Goal: Task Accomplishment & Management: Use online tool/utility

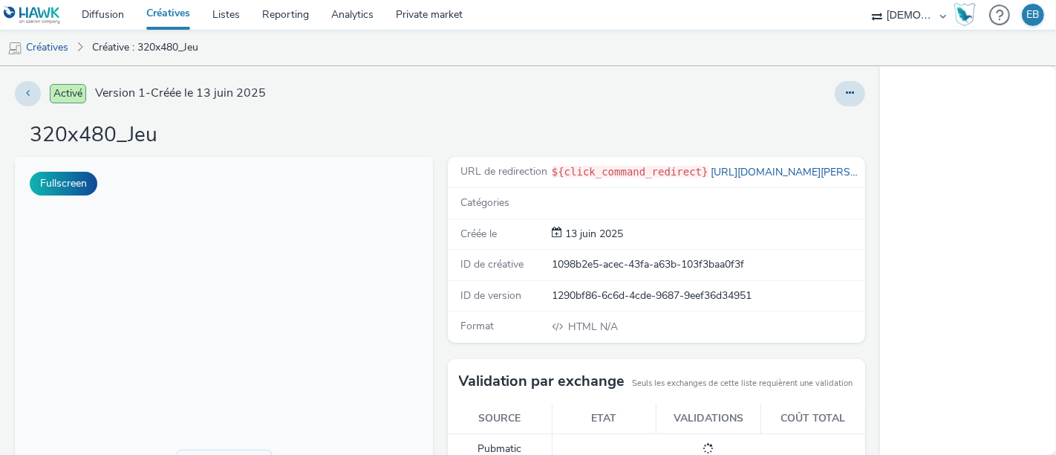
click at [832, 105] on div "Activé Version 1 - Créée le 13 juin 2025 320x480_Jeu Fullscreen URL de redirect…" at bounding box center [440, 260] width 880 height 388
click at [835, 102] on button at bounding box center [850, 93] width 30 height 25
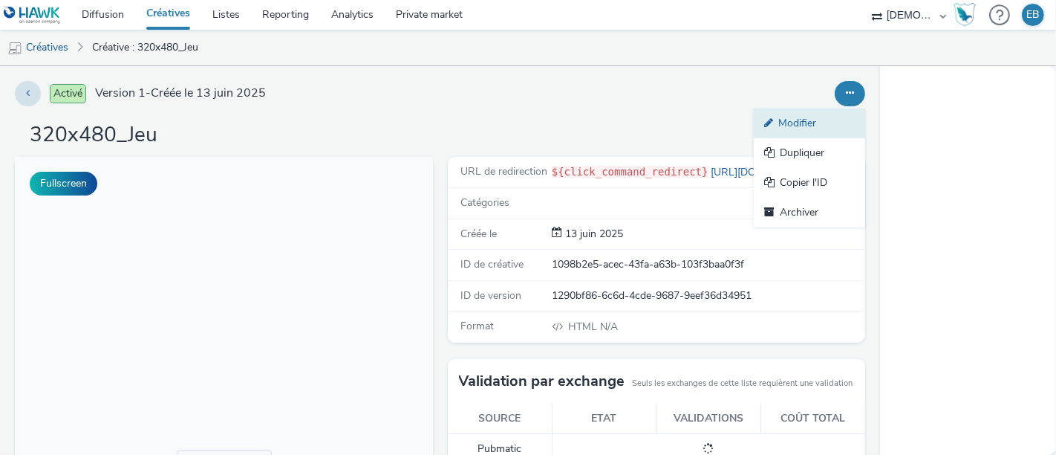
click at [765, 126] on icon at bounding box center [771, 122] width 14 height 10
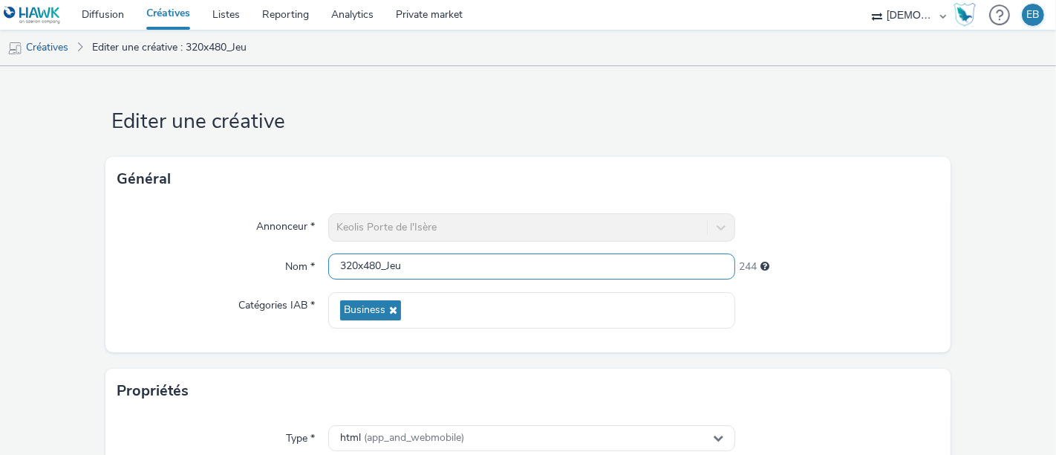
drag, startPoint x: 382, startPoint y: 261, endPoint x: 677, endPoint y: 279, distance: 295.3
click at [677, 279] on div "320x480_Jeu" at bounding box center [531, 266] width 407 height 27
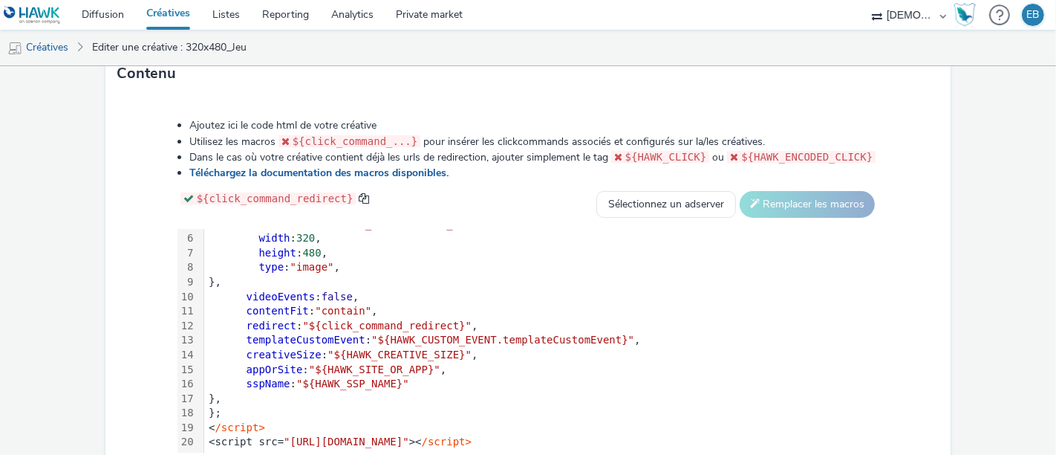
scroll to position [872, 0]
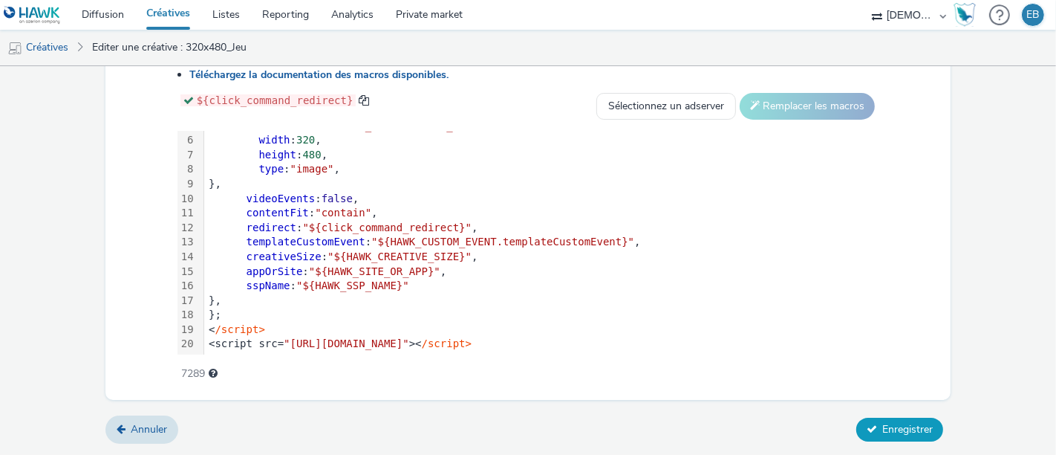
type input "320x480"
click at [903, 429] on span "Enregistrer" at bounding box center [907, 429] width 51 height 14
